Goal: Use online tool/utility

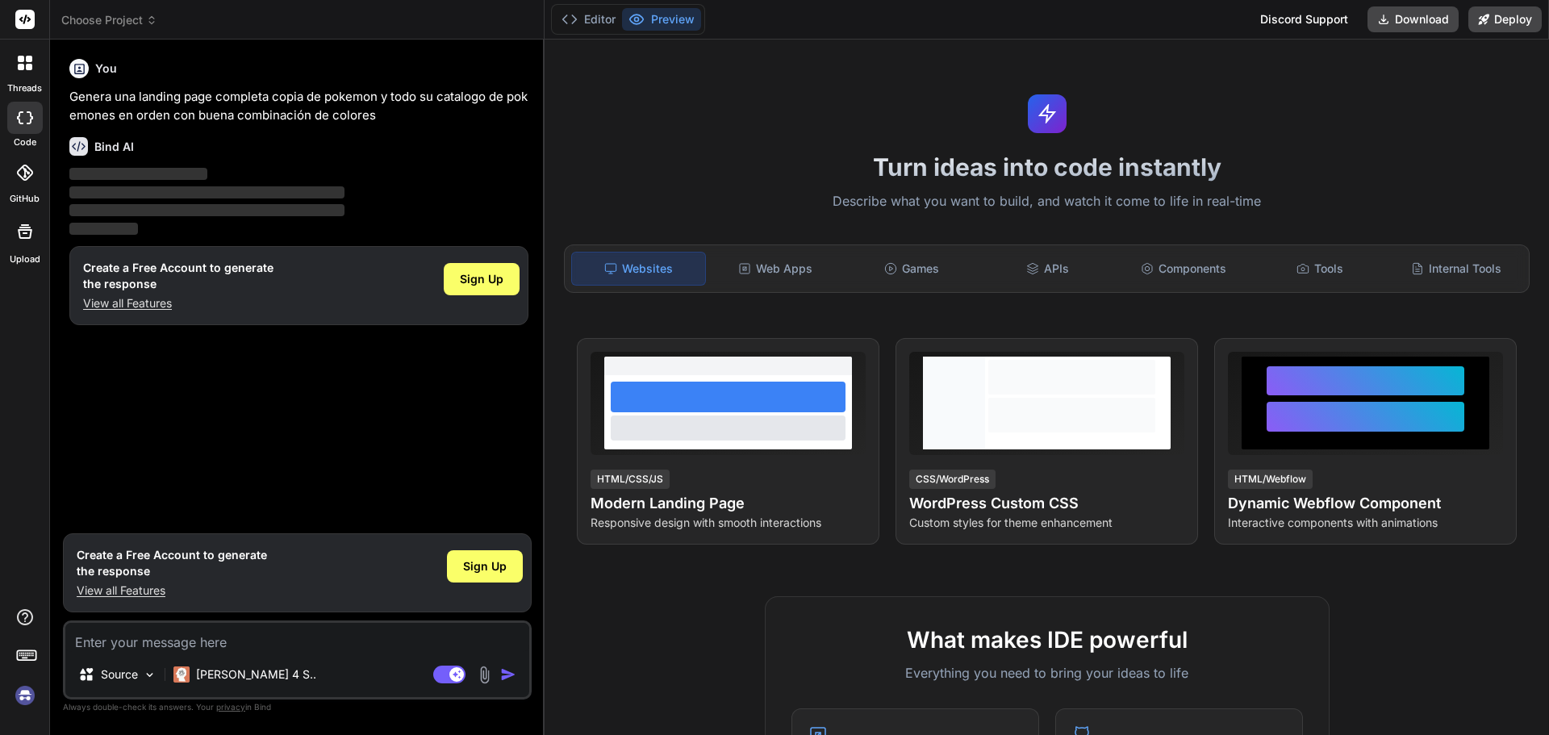
type textarea "x"
click at [790, 269] on div "Web Apps" at bounding box center [775, 269] width 133 height 34
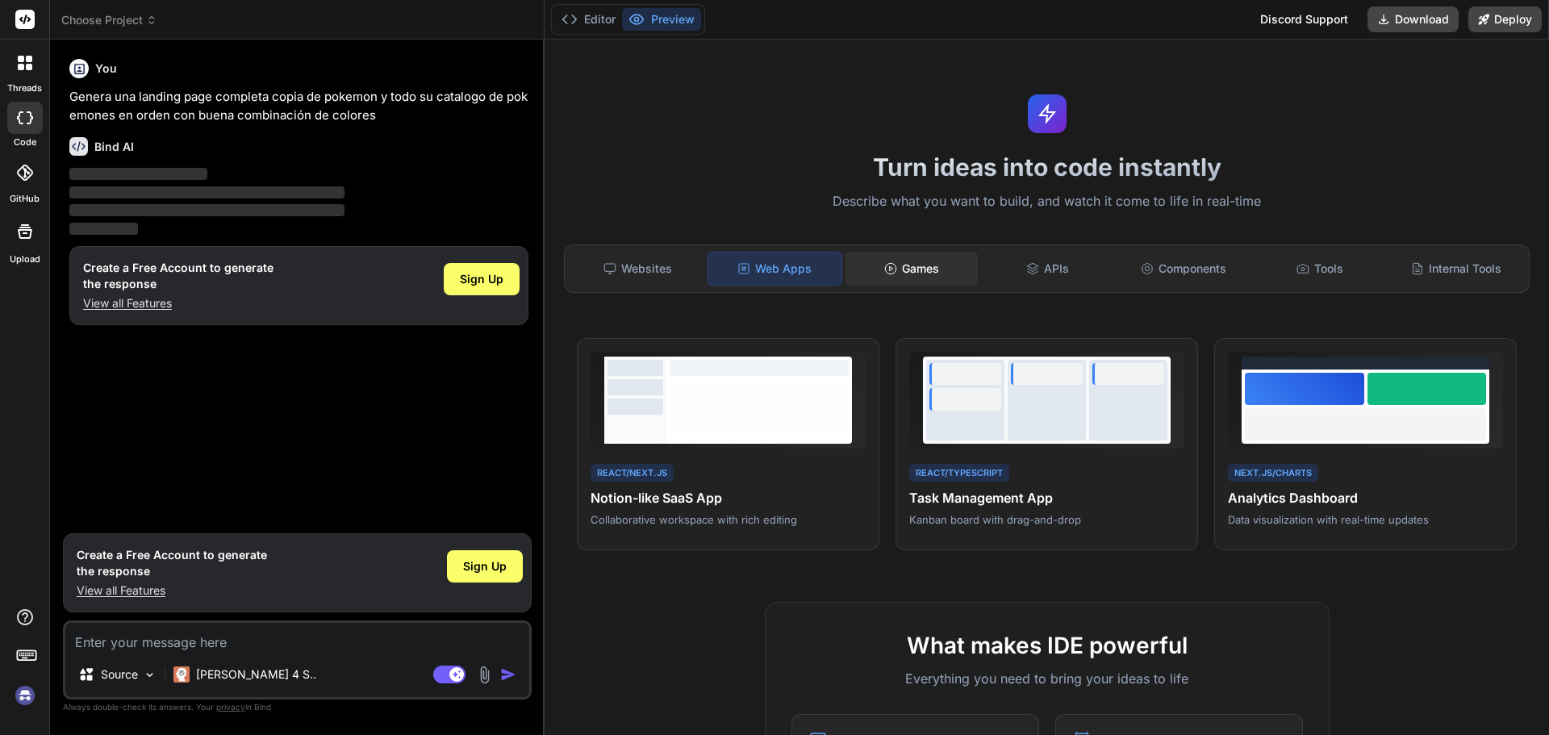
click at [894, 261] on div "Games" at bounding box center [911, 269] width 133 height 34
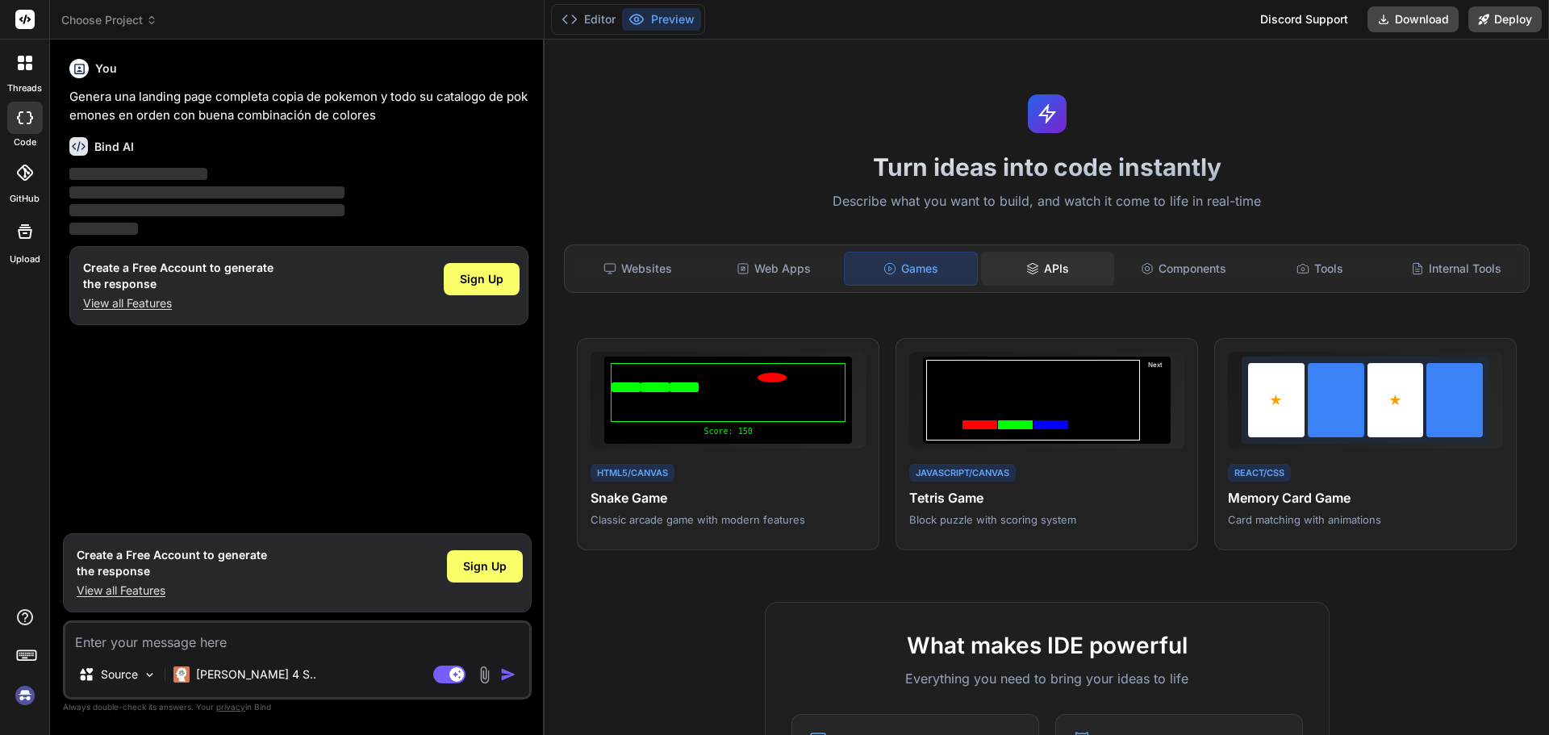
click at [1036, 273] on div "APIs" at bounding box center [1047, 269] width 133 height 34
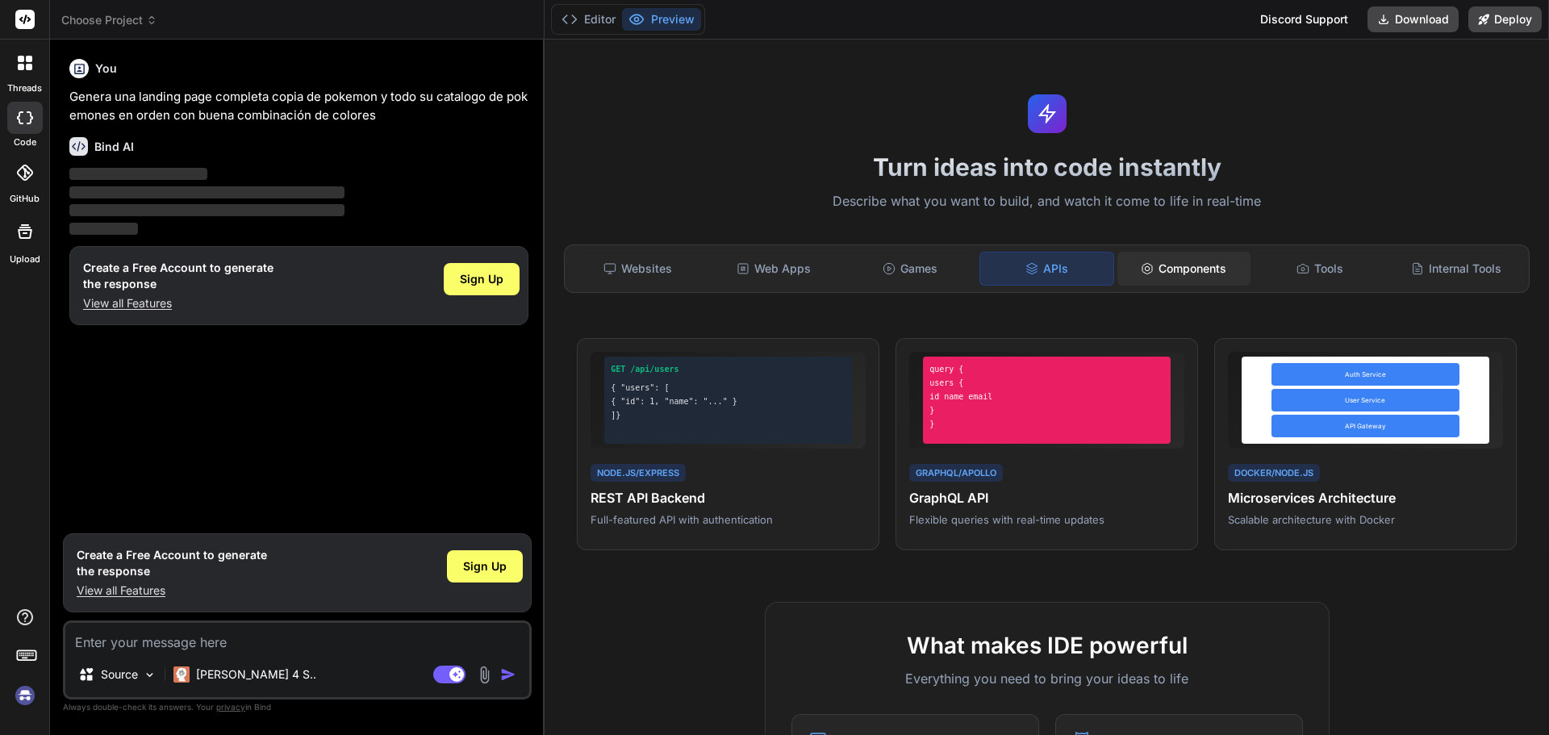
click at [1169, 280] on div "Components" at bounding box center [1183, 269] width 133 height 34
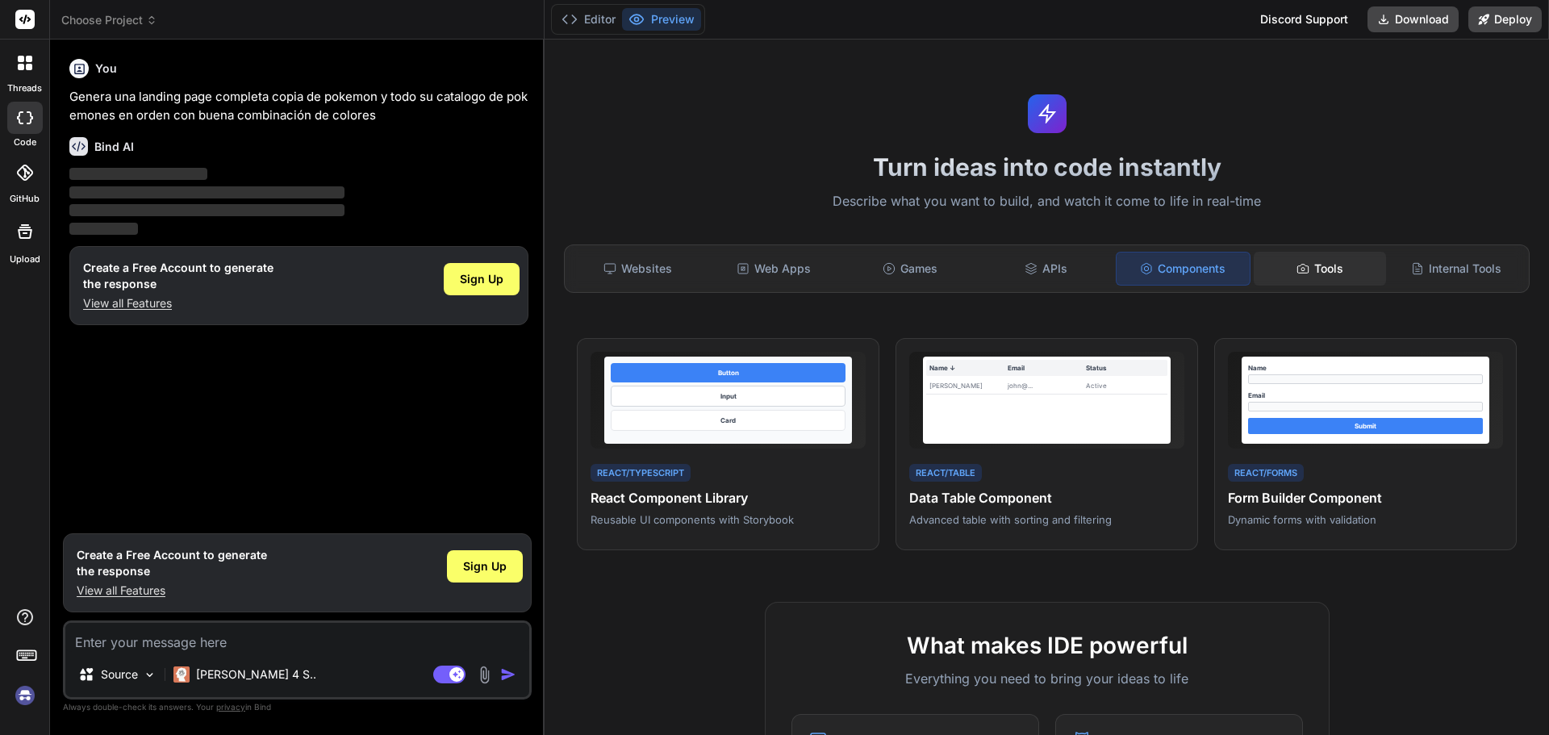
click at [1310, 265] on div "Tools" at bounding box center [1319, 269] width 133 height 34
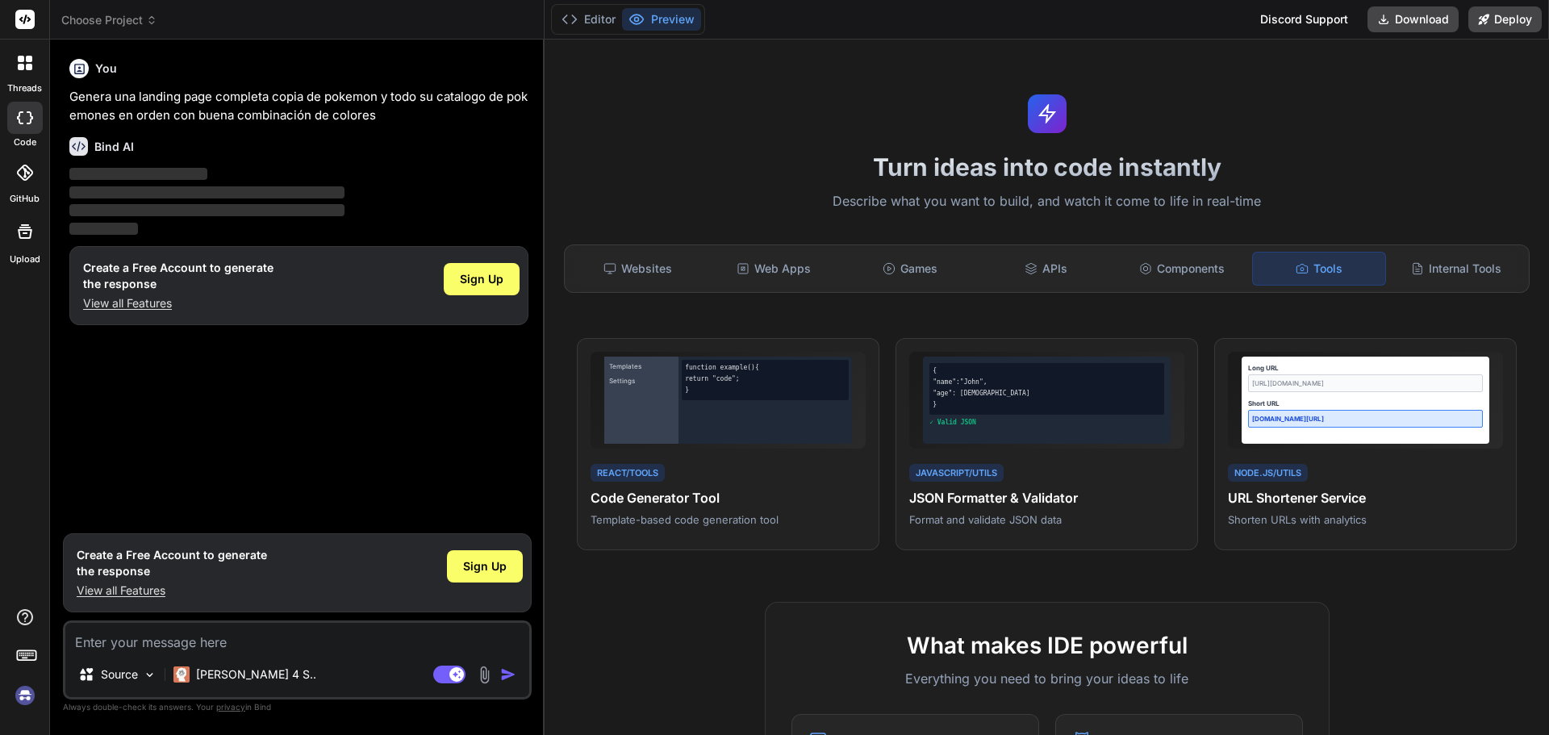
click at [1463, 248] on div "Websites Web Apps Games APIs Components Tools Internal Tools" at bounding box center [1046, 268] width 965 height 48
click at [1444, 261] on div "Internal Tools" at bounding box center [1455, 269] width 133 height 34
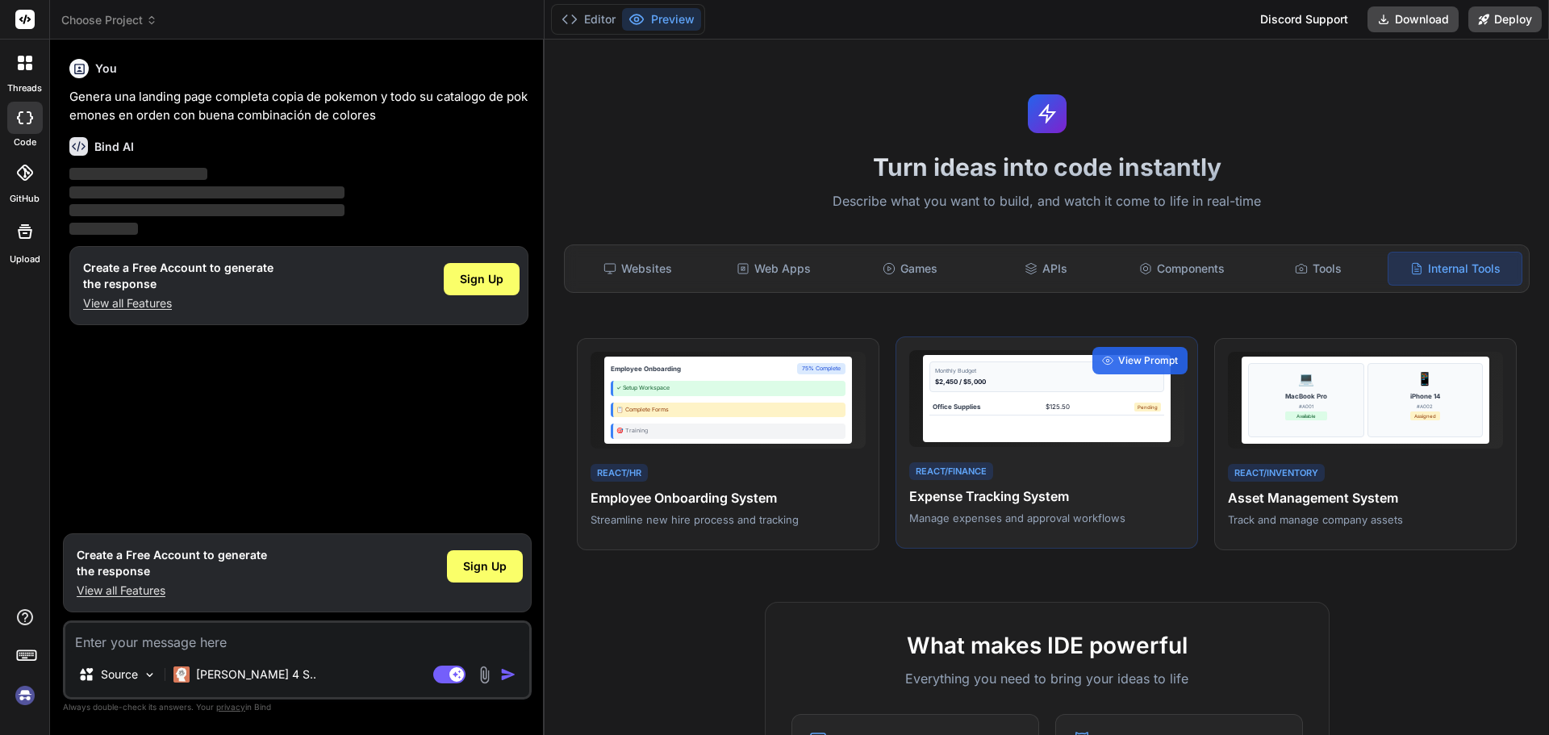
scroll to position [810, 0]
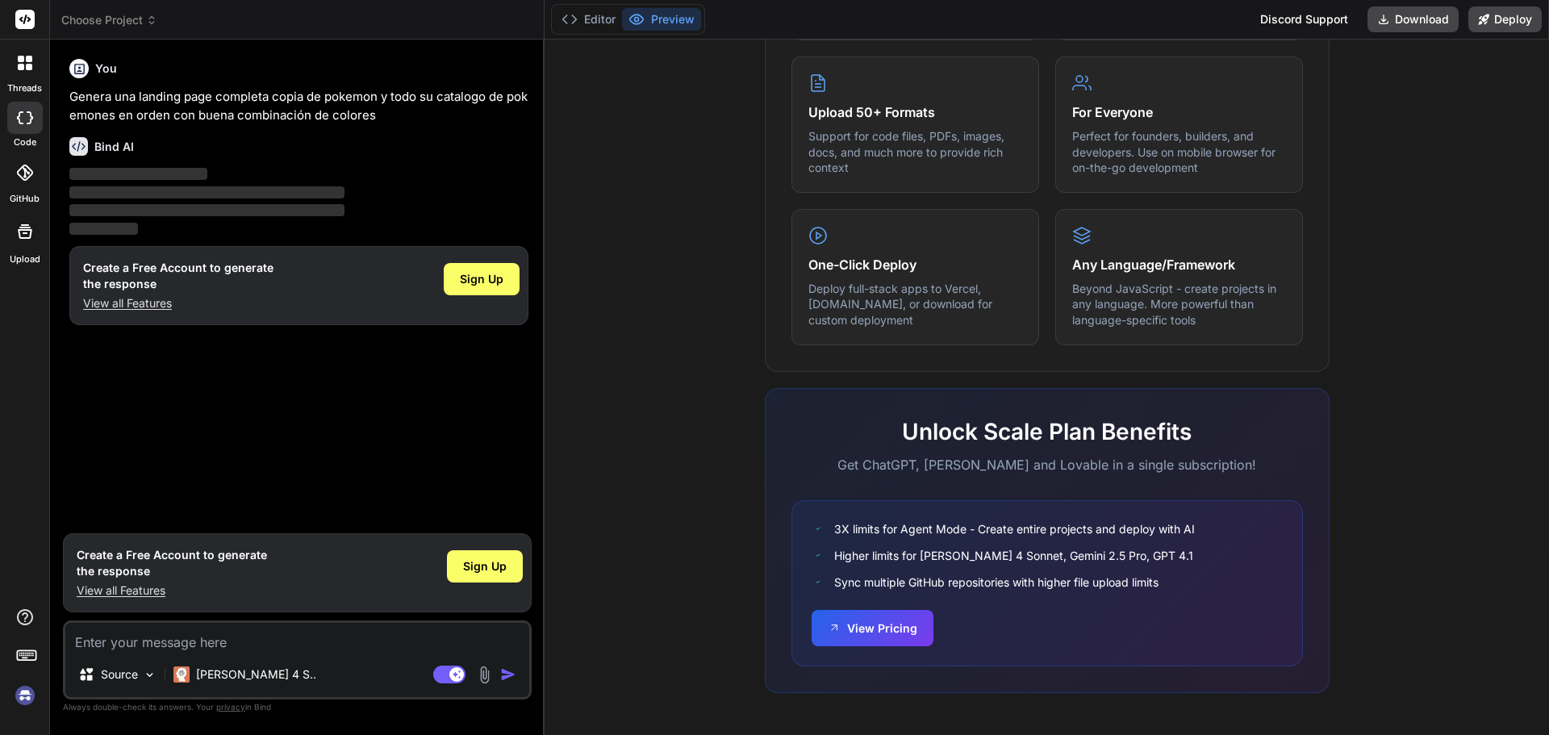
click at [27, 19] on rect at bounding box center [24, 19] width 19 height 19
click at [131, 19] on span "Choose Project" at bounding box center [109, 20] width 96 height 16
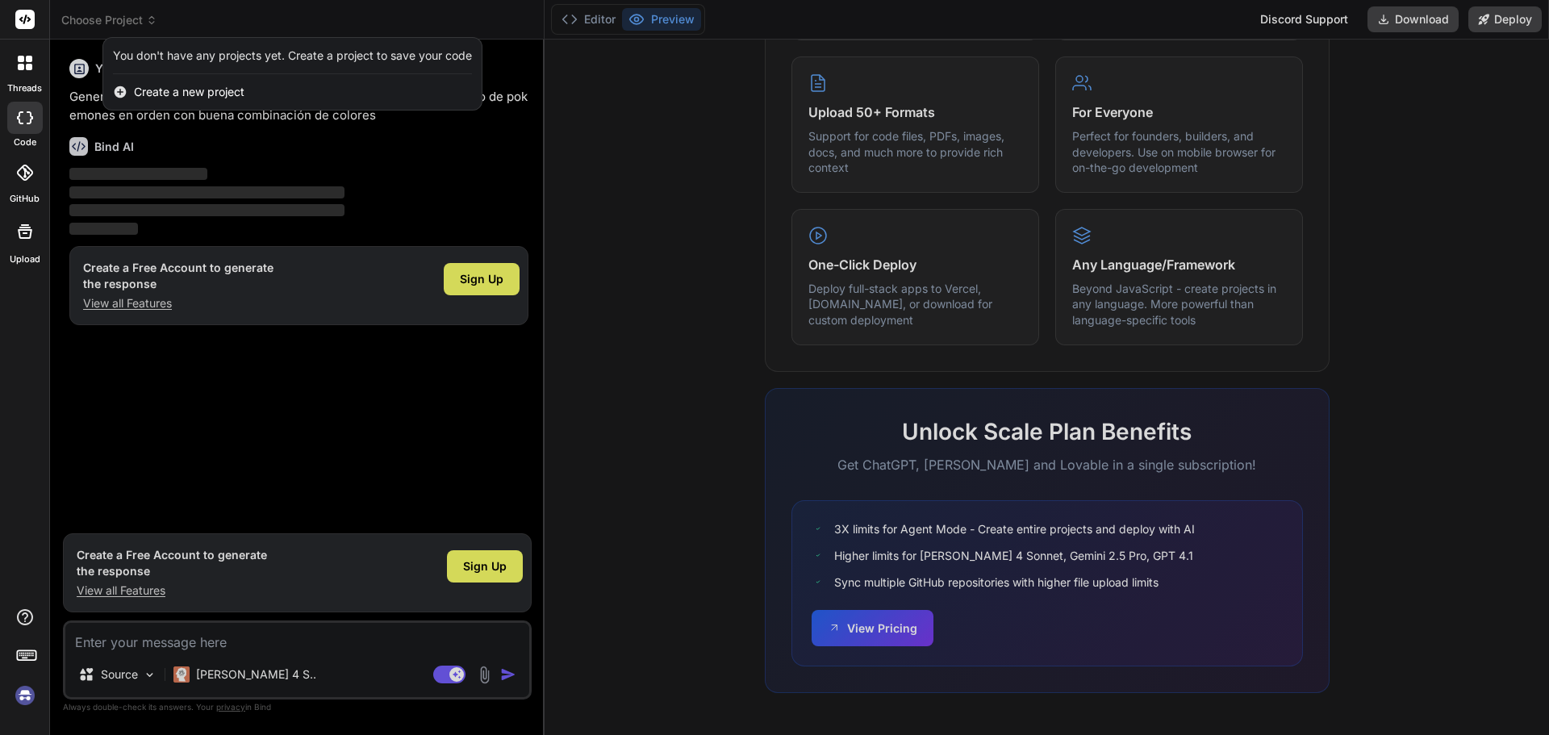
click at [131, 19] on div at bounding box center [774, 367] width 1549 height 735
